Goal: Task Accomplishment & Management: Manage account settings

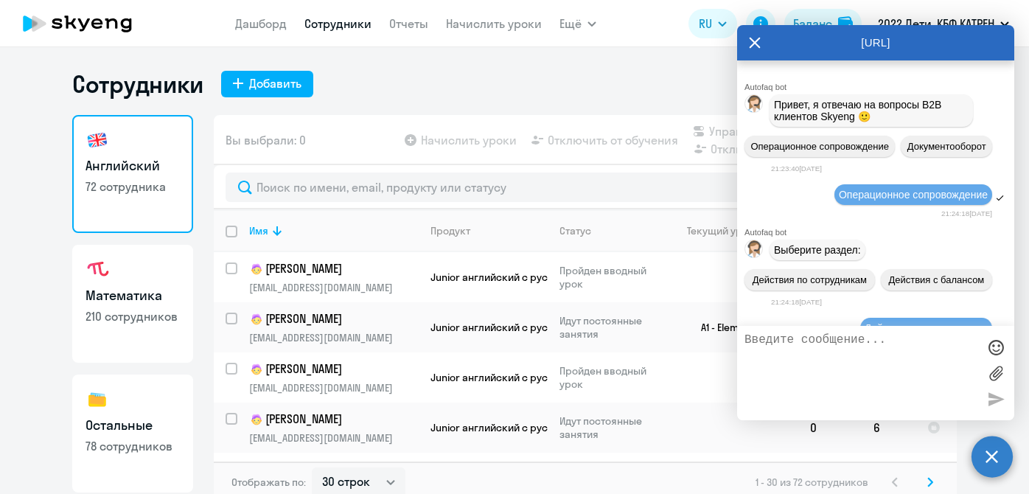
select select "30"
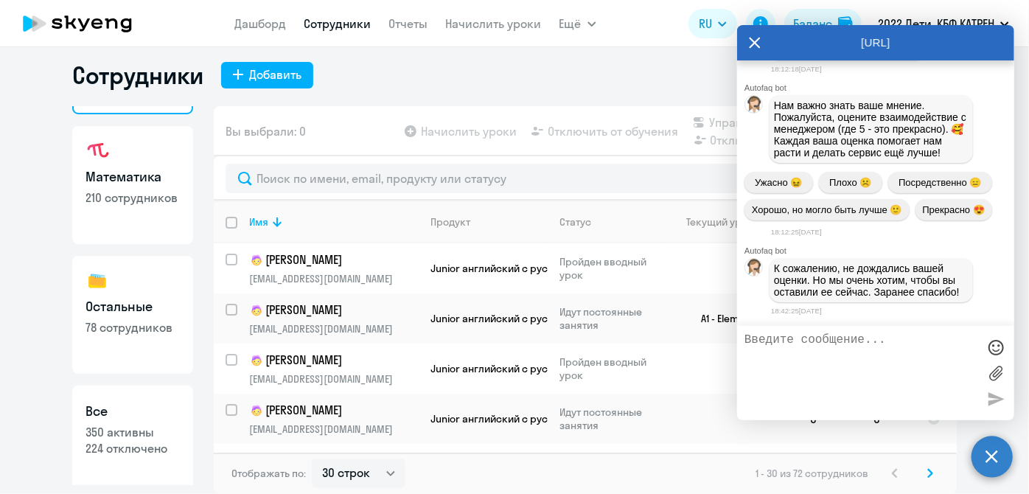
scroll to position [127, 0]
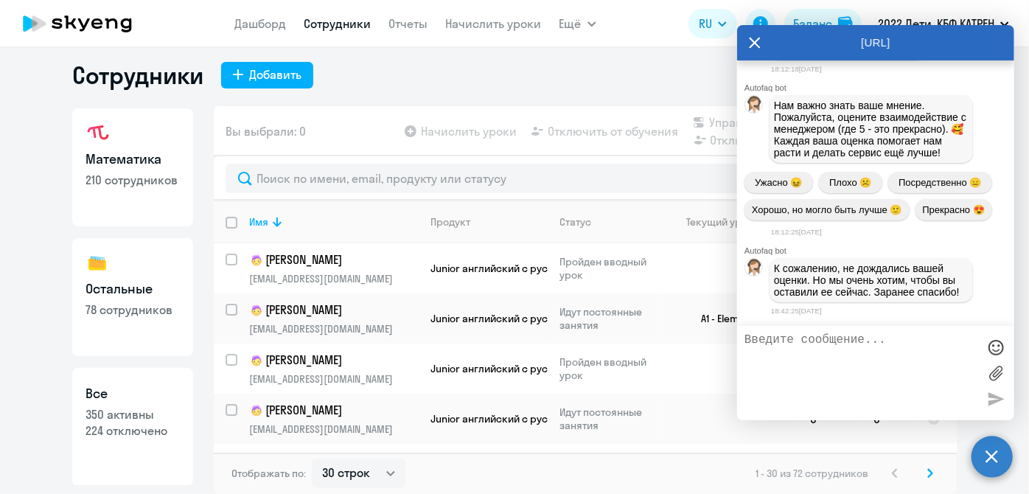
click at [152, 413] on p "350 активны" at bounding box center [132, 414] width 94 height 16
select select "30"
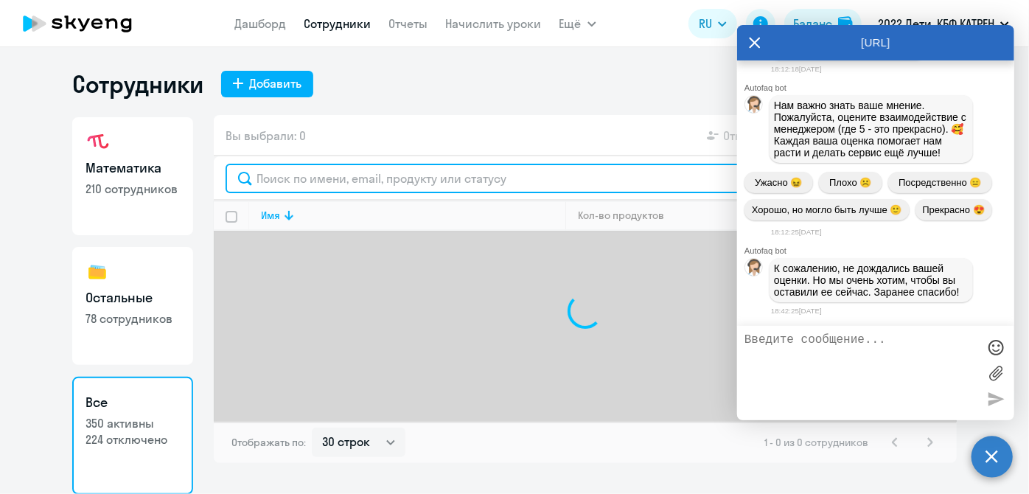
click at [280, 183] on input "text" at bounding box center [584, 178] width 719 height 29
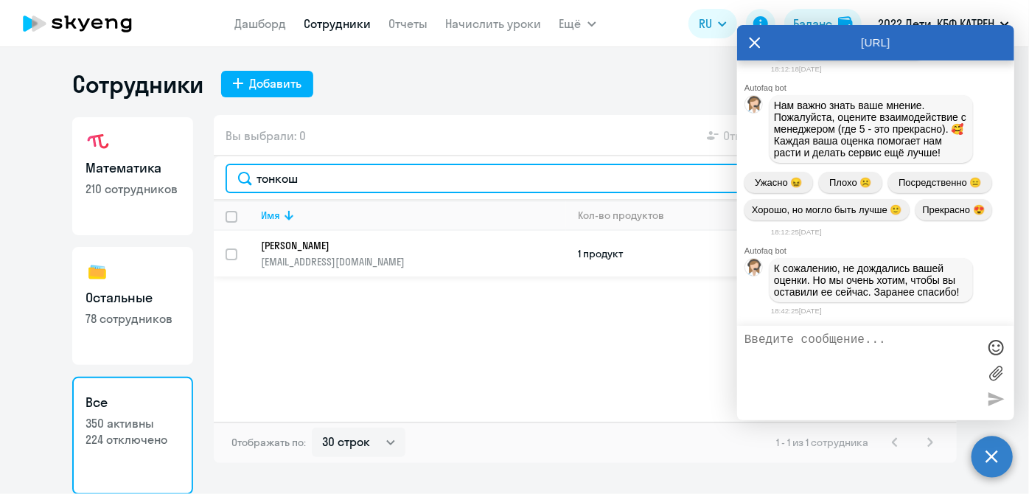
type input "тонкош"
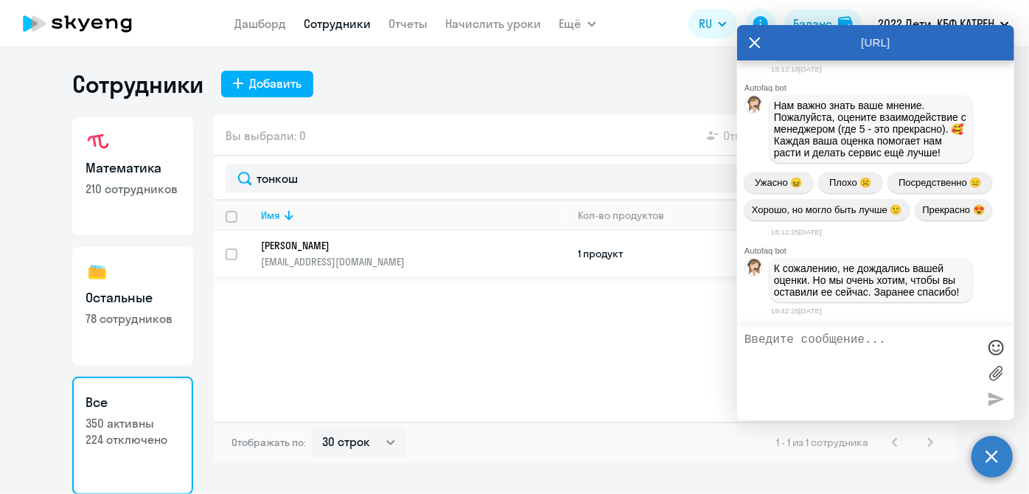
click at [228, 253] on input "select row 40591328" at bounding box center [239, 262] width 29 height 29
checkbox input "true"
click at [721, 134] on svg-icon at bounding box center [713, 136] width 18 height 18
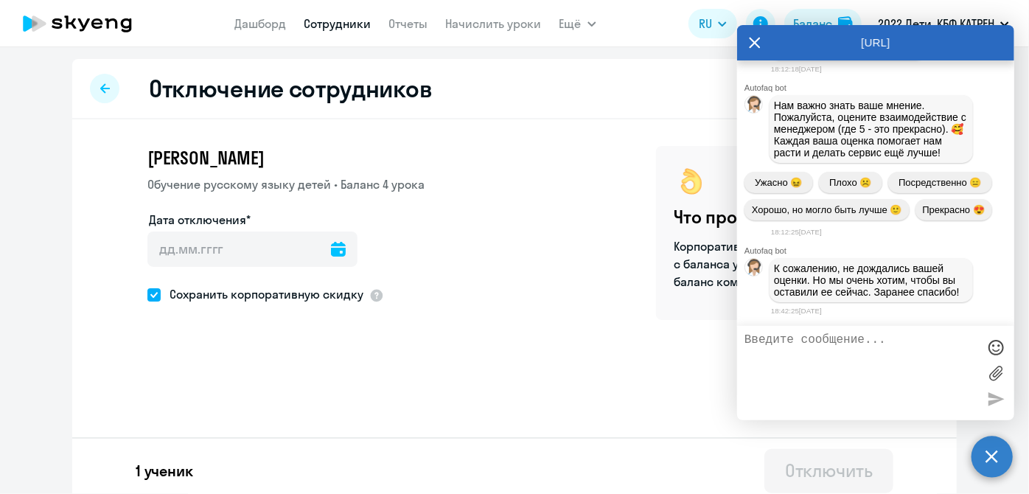
click at [331, 242] on icon at bounding box center [338, 249] width 15 height 15
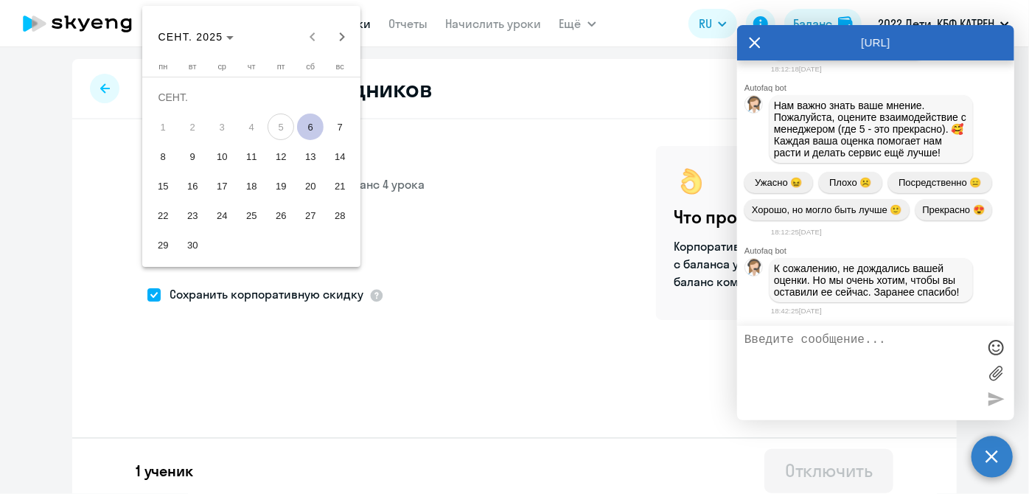
click at [312, 127] on span "6" at bounding box center [310, 126] width 27 height 27
type input "[DATE]"
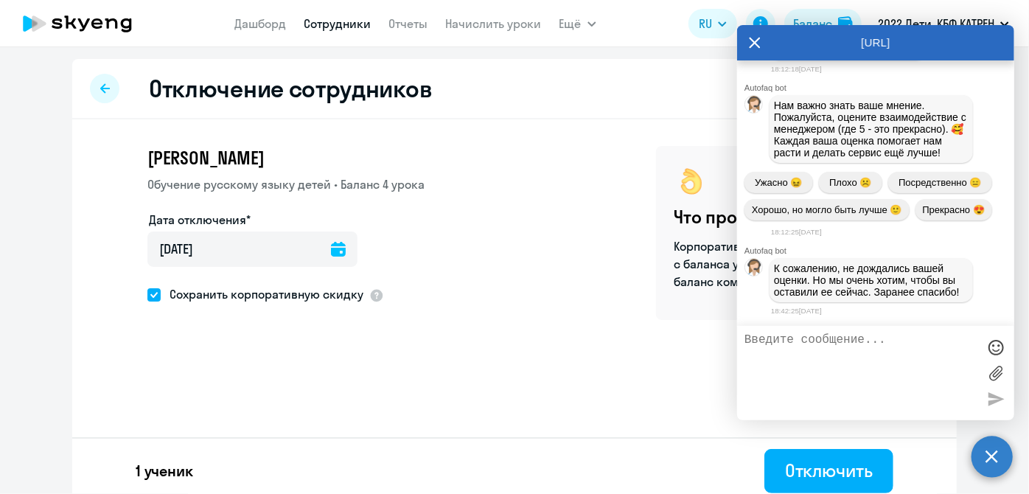
click at [152, 299] on span at bounding box center [153, 294] width 13 height 13
click at [147, 295] on input "Сохранить корпоративную скидку" at bounding box center [147, 294] width 1 height 1
checkbox input "false"
click at [834, 477] on div "Отключить" at bounding box center [829, 470] width 88 height 24
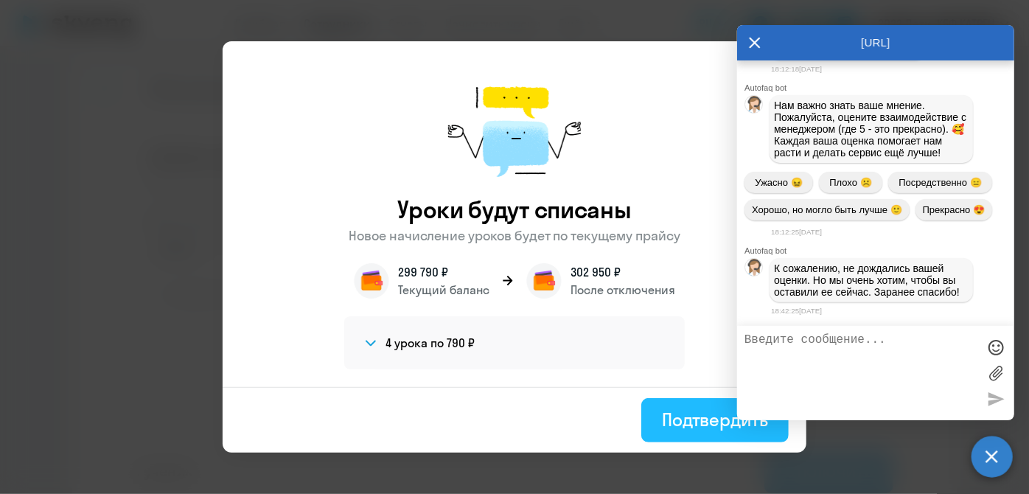
click at [674, 434] on button "Подтвердить" at bounding box center [714, 420] width 147 height 44
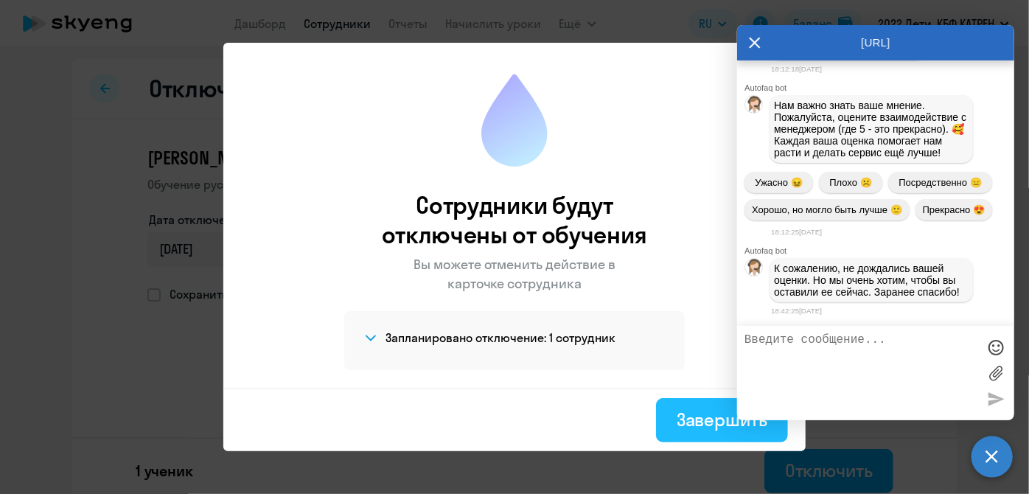
click at [685, 413] on div "Завершить" at bounding box center [721, 419] width 91 height 24
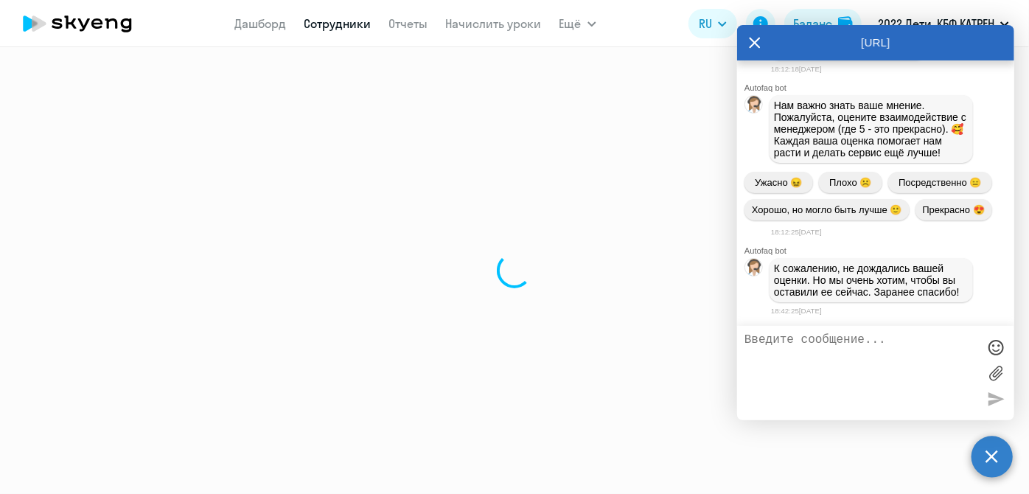
select select "30"
